Goal: Task Accomplishment & Management: Manage account settings

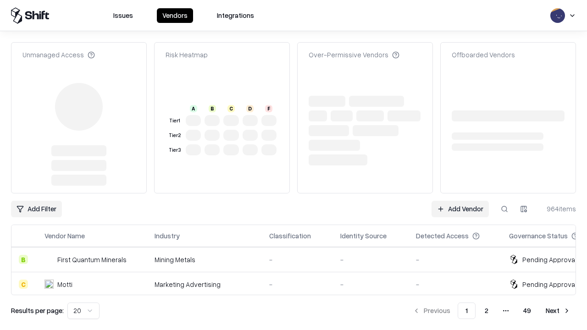
click at [460, 201] on link "Add Vendor" at bounding box center [460, 209] width 57 height 17
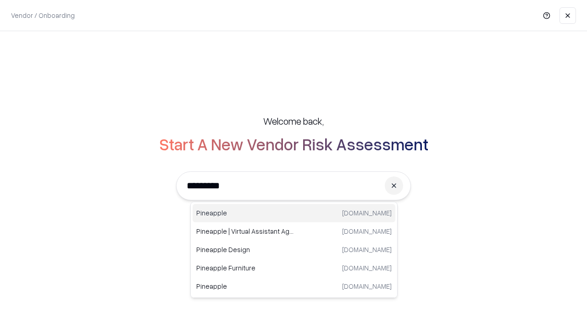
click at [294, 213] on div "Pineapple pineappleenergy.com" at bounding box center [294, 213] width 203 height 18
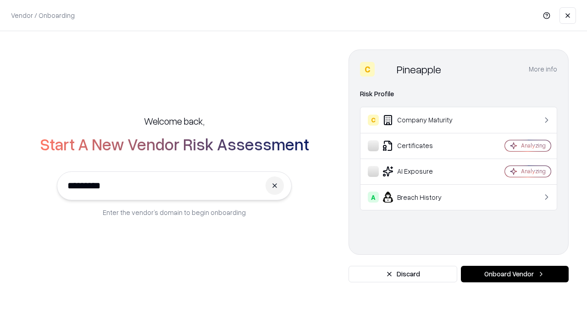
type input "*********"
click at [515, 274] on button "Onboard Vendor" at bounding box center [515, 274] width 108 height 17
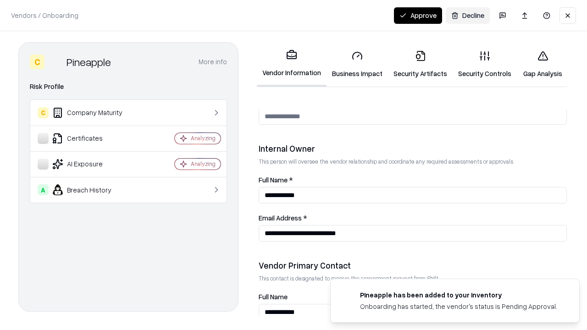
scroll to position [475, 0]
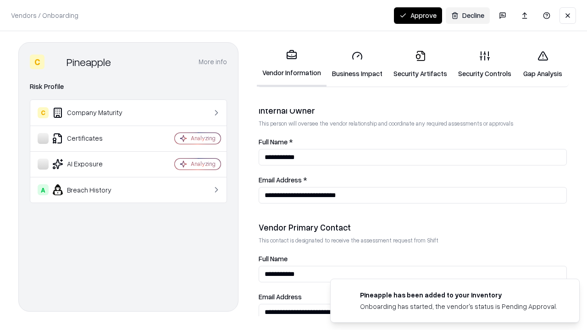
click at [420, 64] on link "Security Artifacts" at bounding box center [420, 64] width 65 height 43
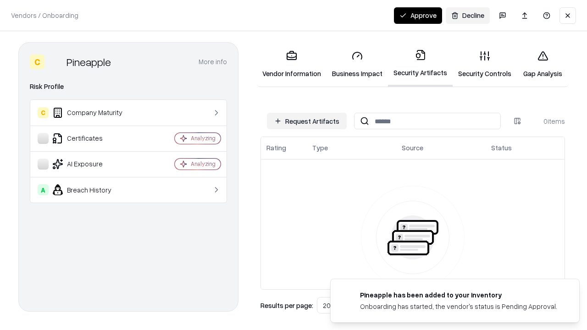
click at [307, 121] on button "Request Artifacts" at bounding box center [307, 121] width 80 height 17
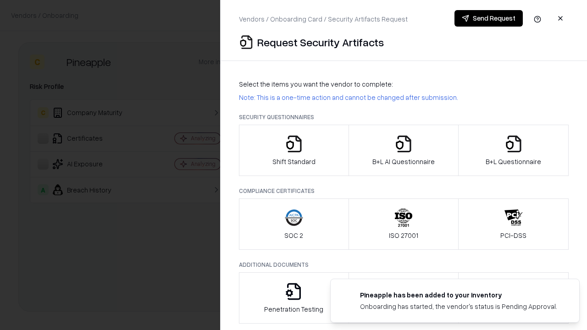
click at [513, 150] on icon "button" at bounding box center [513, 144] width 18 height 18
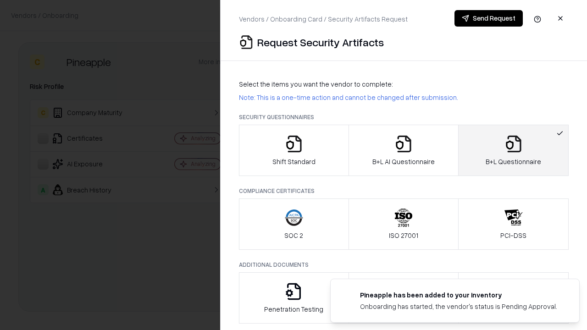
click at [403, 150] on icon "button" at bounding box center [403, 144] width 18 height 18
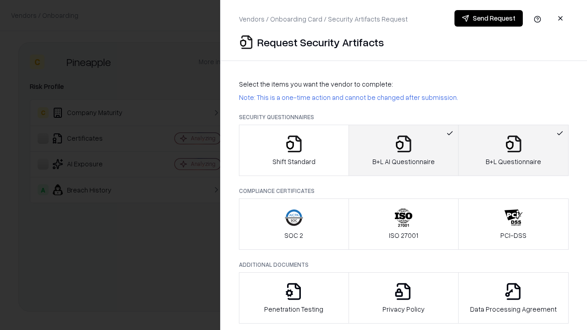
click at [488, 18] on button "Send Request" at bounding box center [488, 18] width 68 height 17
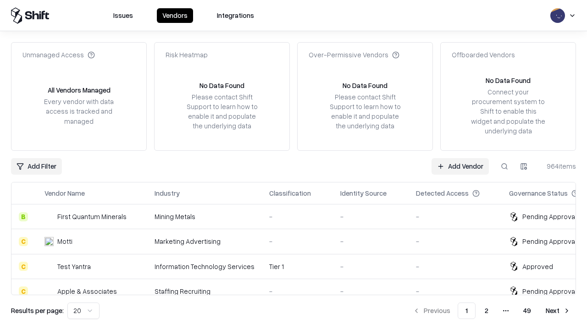
click at [504, 166] on button at bounding box center [504, 166] width 17 height 17
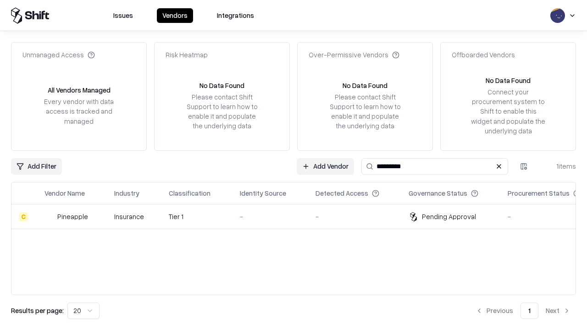
type input "*********"
click at [299, 216] on div "-" at bounding box center [270, 217] width 61 height 10
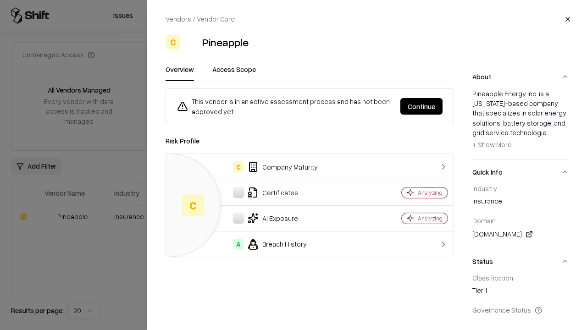
click at [421, 106] on button "Continue" at bounding box center [421, 106] width 42 height 17
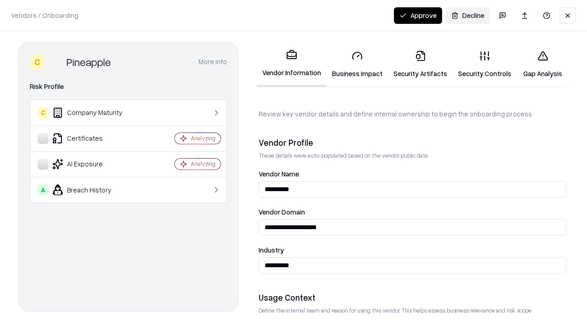
click at [420, 64] on link "Security Artifacts" at bounding box center [420, 64] width 65 height 43
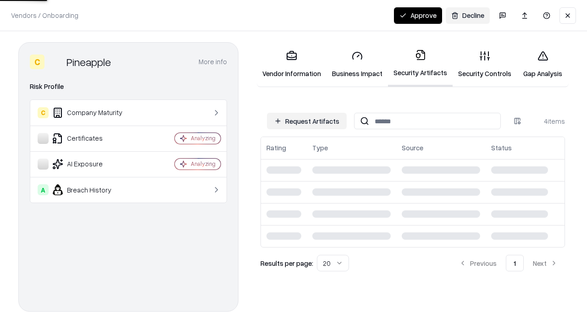
click at [418, 15] on button "Approve" at bounding box center [418, 15] width 48 height 17
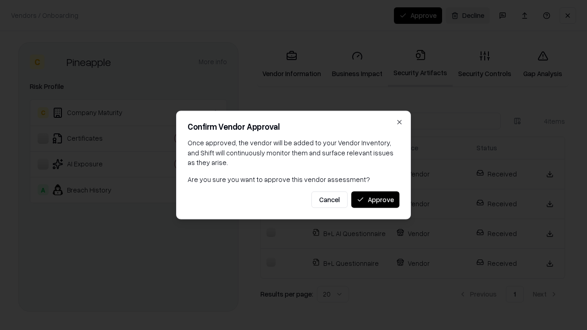
click at [375, 199] on button "Approve" at bounding box center [375, 199] width 48 height 17
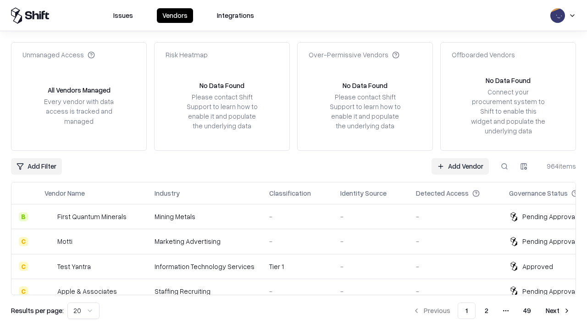
type input "*********"
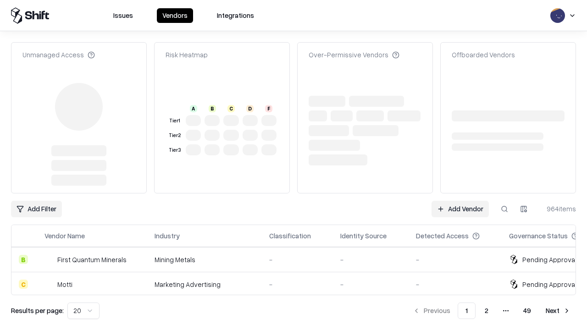
click at [460, 201] on link "Add Vendor" at bounding box center [460, 209] width 57 height 17
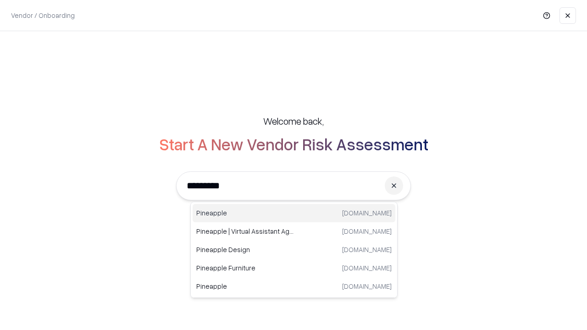
click at [294, 213] on div "Pineapple pineappleenergy.com" at bounding box center [294, 213] width 203 height 18
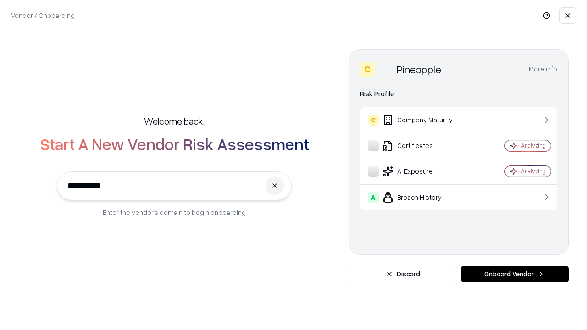
type input "*********"
click at [515, 274] on button "Onboard Vendor" at bounding box center [515, 274] width 108 height 17
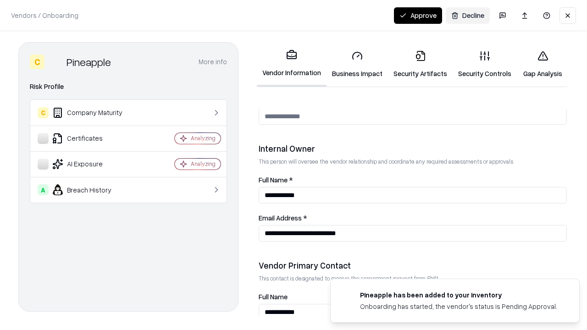
scroll to position [475, 0]
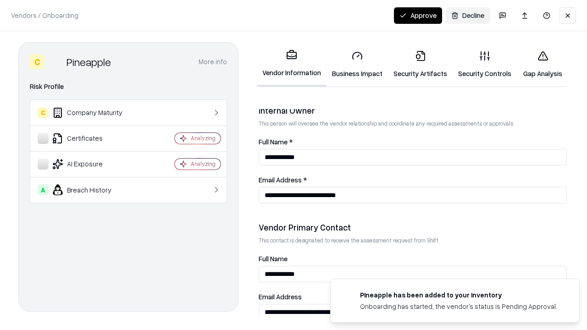
click at [418, 15] on button "Approve" at bounding box center [418, 15] width 48 height 17
